Goal: Task Accomplishment & Management: Manage account settings

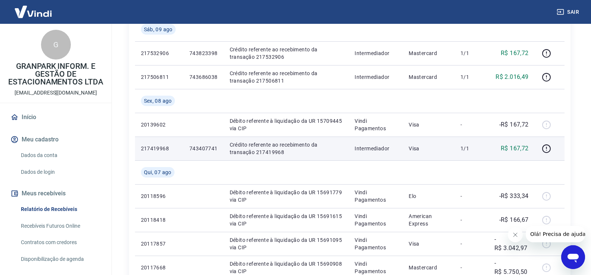
scroll to position [447, 0]
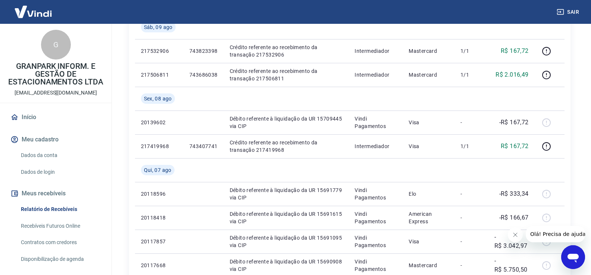
click at [39, 226] on link "Recebíveis Futuros Online" at bounding box center [60, 226] width 85 height 15
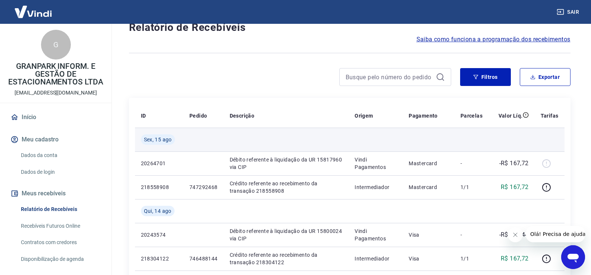
scroll to position [37, 0]
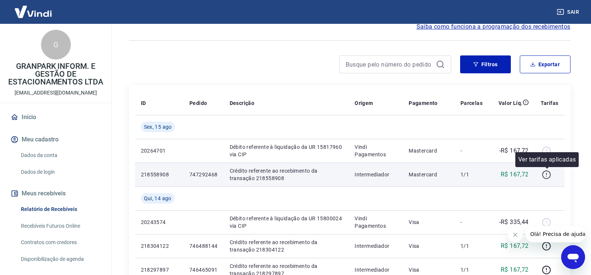
click at [545, 175] on icon "button" at bounding box center [545, 174] width 9 height 9
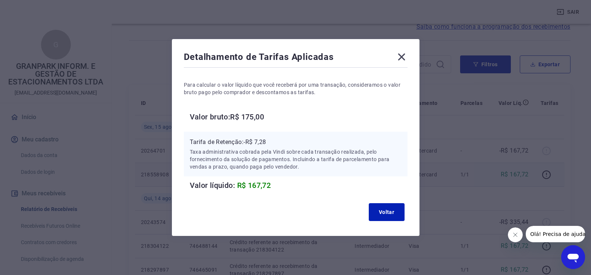
click at [407, 57] on icon at bounding box center [401, 57] width 12 height 12
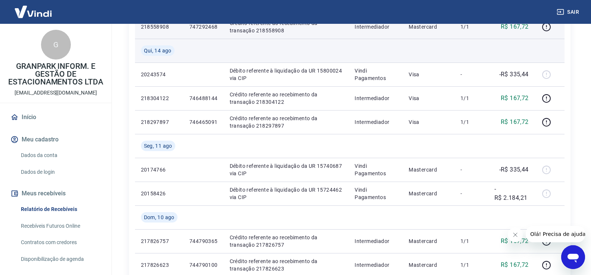
scroll to position [186, 0]
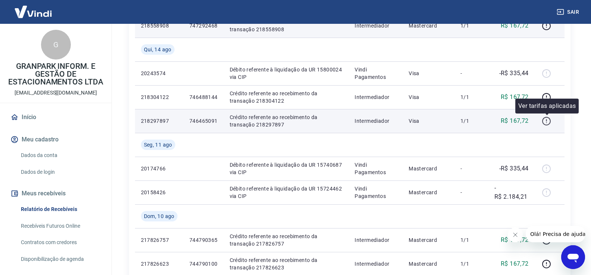
click at [547, 123] on icon "button" at bounding box center [546, 122] width 1 height 1
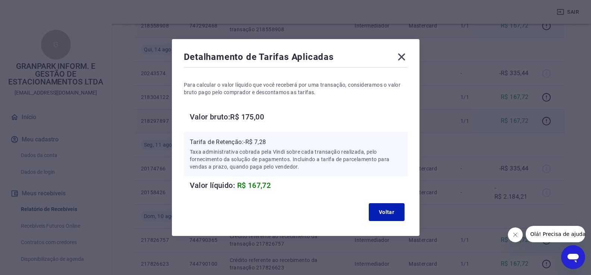
click at [404, 58] on icon at bounding box center [401, 57] width 12 height 12
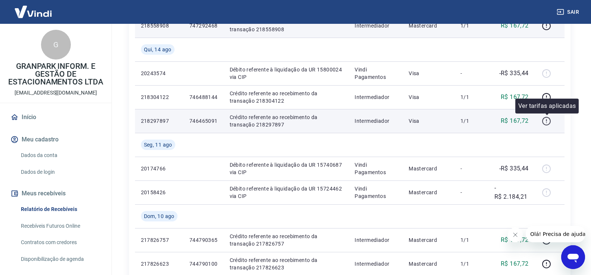
click at [547, 120] on icon "button" at bounding box center [546, 120] width 1 height 2
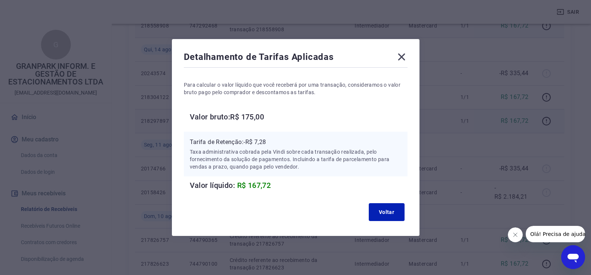
click at [403, 57] on icon at bounding box center [401, 57] width 12 height 12
